Goal: Find specific page/section: Find specific page/section

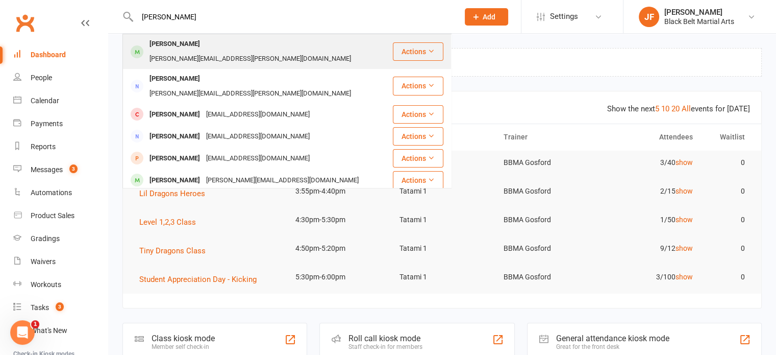
type input "[PERSON_NAME]"
click at [229, 52] on div "[PERSON_NAME][EMAIL_ADDRESS][PERSON_NAME][DOMAIN_NAME]" at bounding box center [250, 59] width 208 height 15
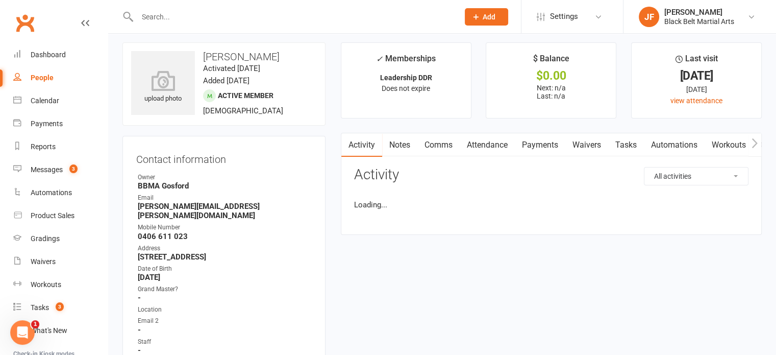
scroll to position [6, 0]
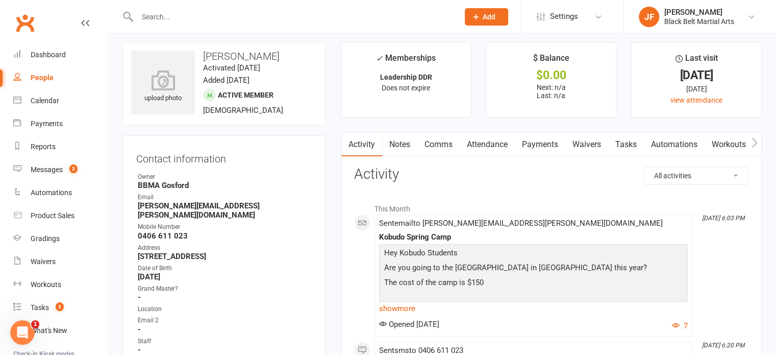
click at [224, 11] on input "text" at bounding box center [292, 17] width 317 height 14
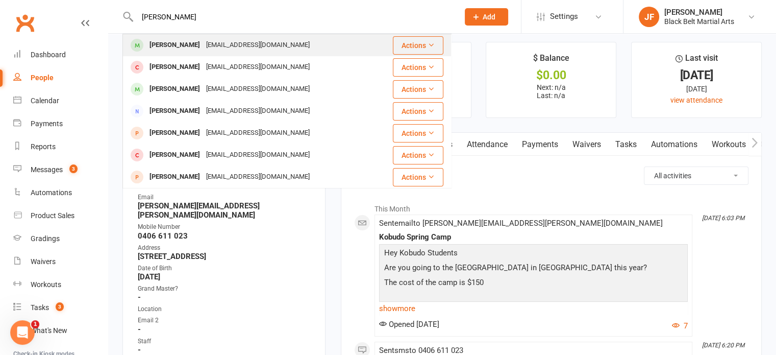
type input "[PERSON_NAME]"
click at [239, 40] on div "[EMAIL_ADDRESS][DOMAIN_NAME]" at bounding box center [258, 45] width 110 height 15
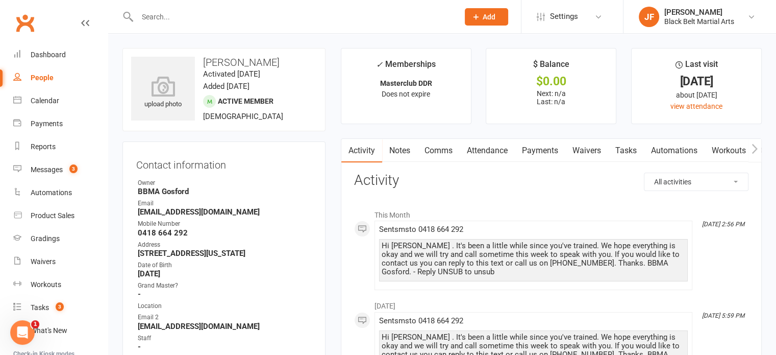
click at [182, 18] on input "text" at bounding box center [292, 17] width 317 height 14
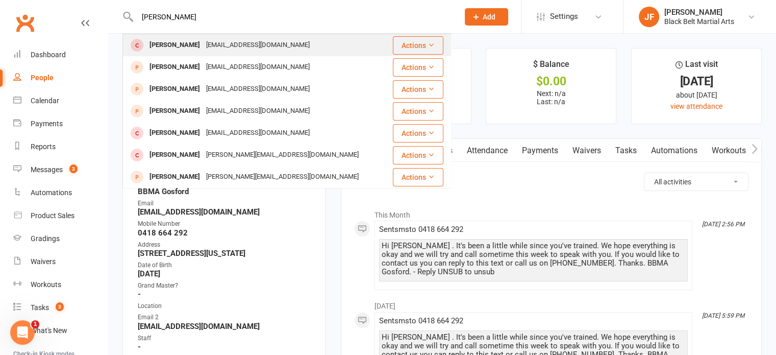
type input "[PERSON_NAME]"
click at [201, 48] on div "[PERSON_NAME]" at bounding box center [174, 45] width 57 height 15
